Goal: Transaction & Acquisition: Purchase product/service

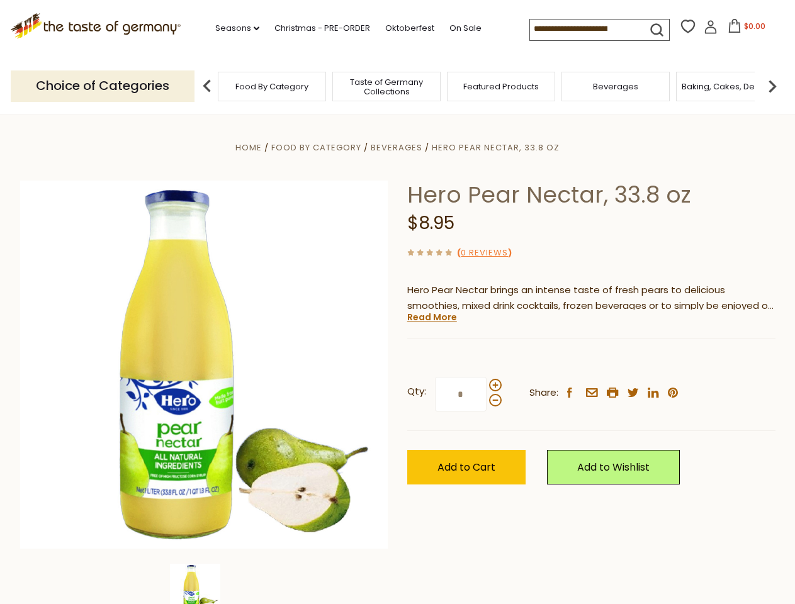
click at [397, 302] on div "Home Food By Category [GEOGRAPHIC_DATA] Hero Pear Nectar, 33.8 oz Hero Pear Nec…" at bounding box center [398, 382] width 774 height 485
click at [232, 28] on link "Seasons dropdown_arrow" at bounding box center [237, 28] width 44 height 14
click at [584, 29] on input at bounding box center [583, 29] width 106 height 18
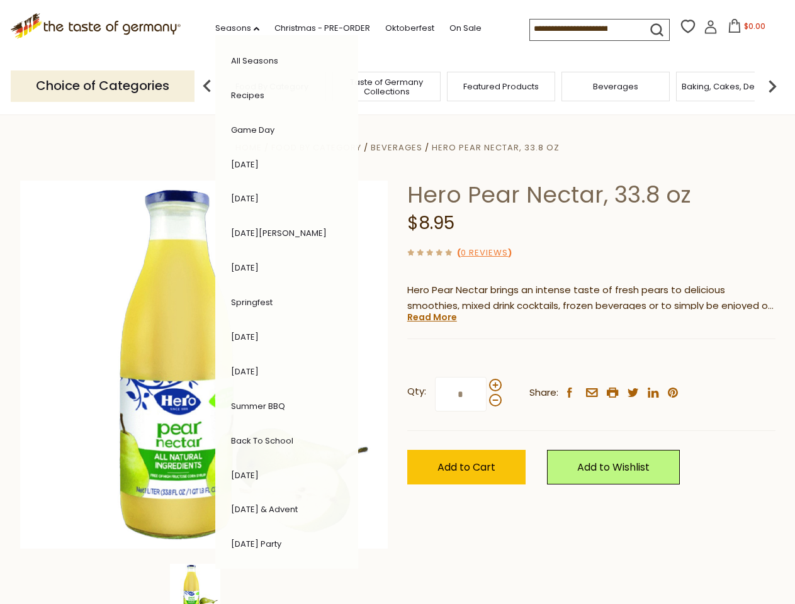
click at [744, 30] on span "$0.00" at bounding box center [754, 26] width 21 height 11
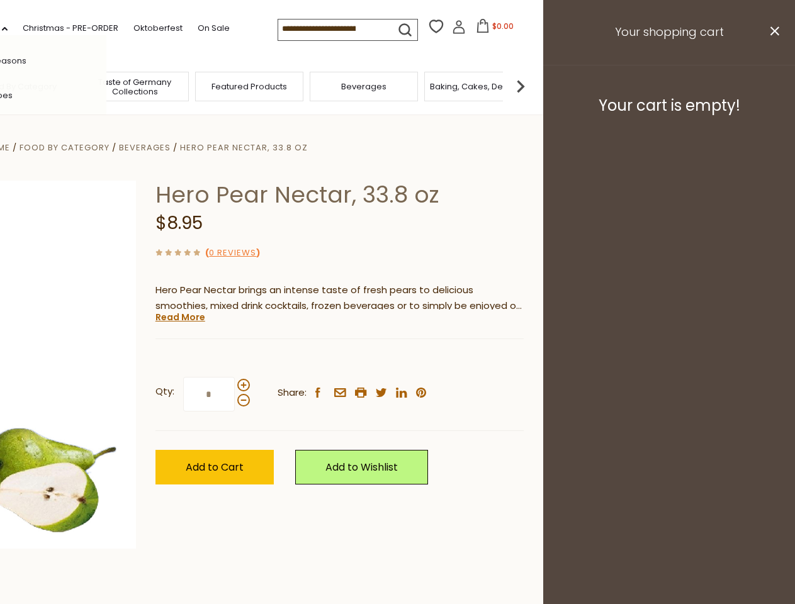
click at [106, 86] on div "All Seasons Recipes Game Day [DATE] [DATE] [DATE][PERSON_NAME] [DATE] Springfes…" at bounding box center [34, 302] width 143 height 534
click at [533, 86] on img at bounding box center [520, 86] width 25 height 25
click at [397, 359] on div "Qty: * Share: facebook email printer twitter linkedin pinterest" at bounding box center [339, 394] width 368 height 73
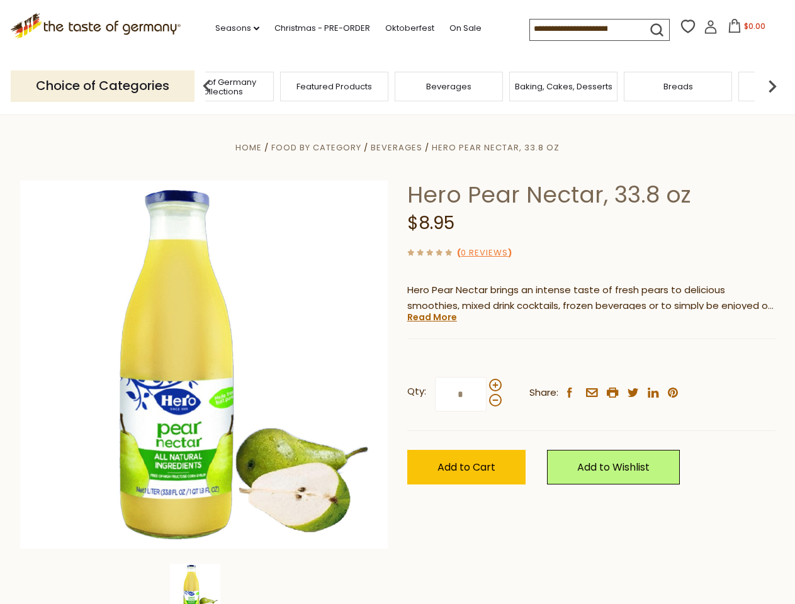
click at [204, 584] on img at bounding box center [195, 589] width 50 height 50
click at [431, 317] on link "Read More" at bounding box center [432, 317] width 50 height 13
